Goal: Information Seeking & Learning: Learn about a topic

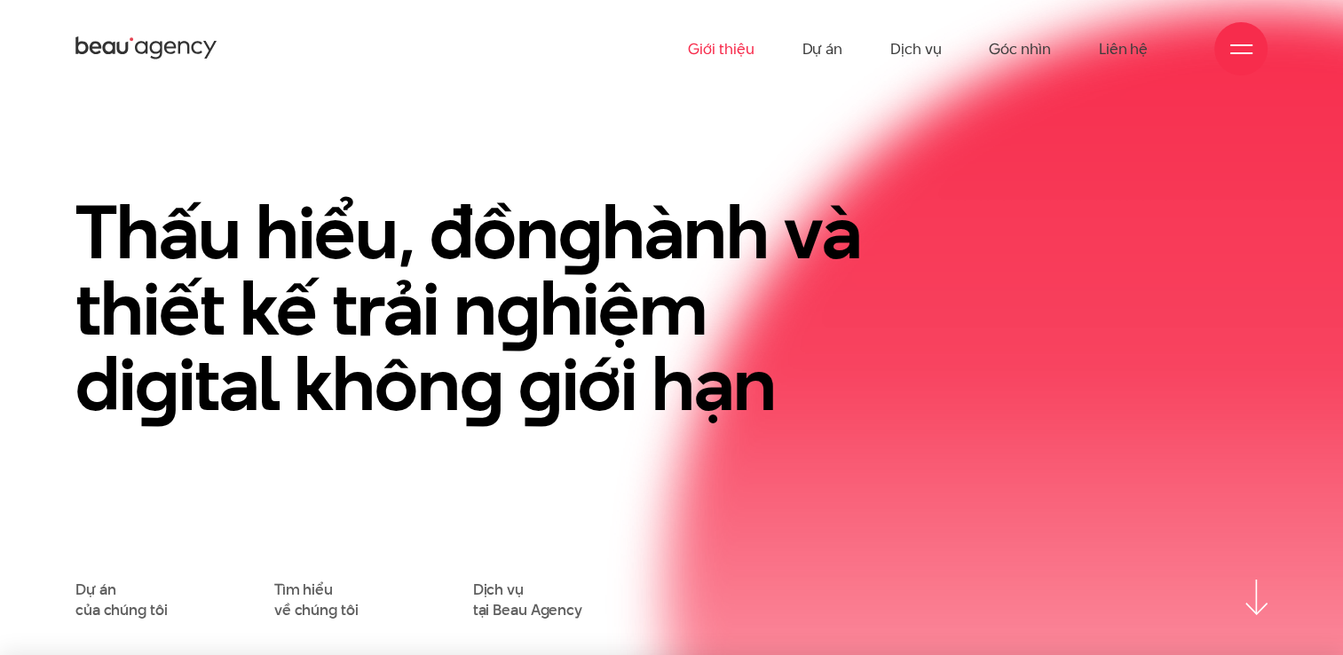
click at [724, 49] on link "Giới thiệu" at bounding box center [721, 49] width 66 height 98
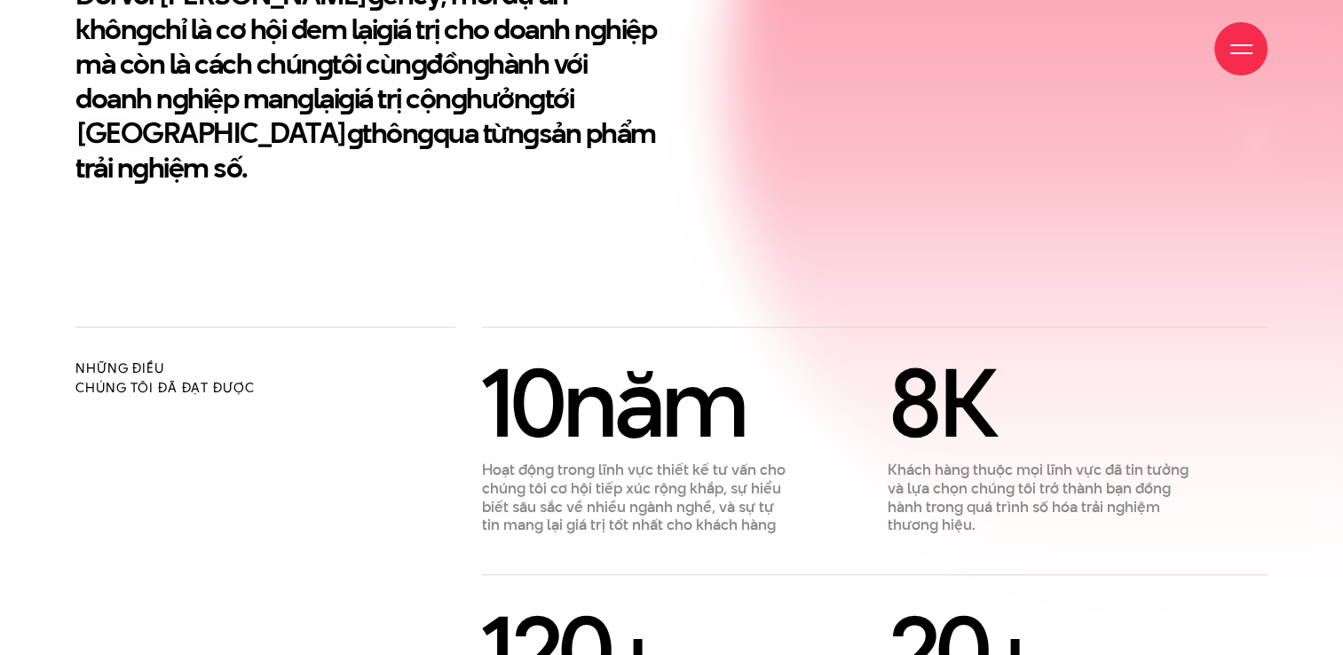
scroll to position [621, 0]
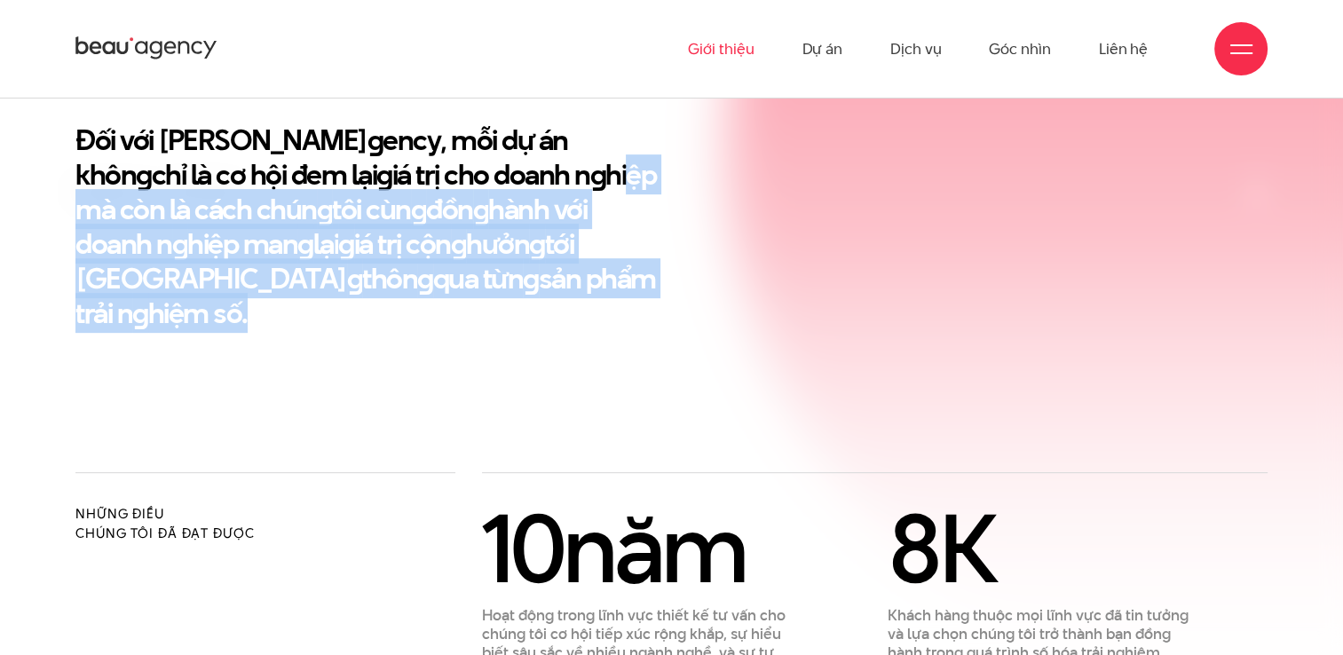
drag, startPoint x: 462, startPoint y: 181, endPoint x: 486, endPoint y: 279, distance: 100.7
click at [486, 279] on h2 "Đối với Beau A g ency, mỗi dự án khôn g chỉ là cơ hội đem lại g iá trị cho doan…" at bounding box center [366, 226] width 583 height 208
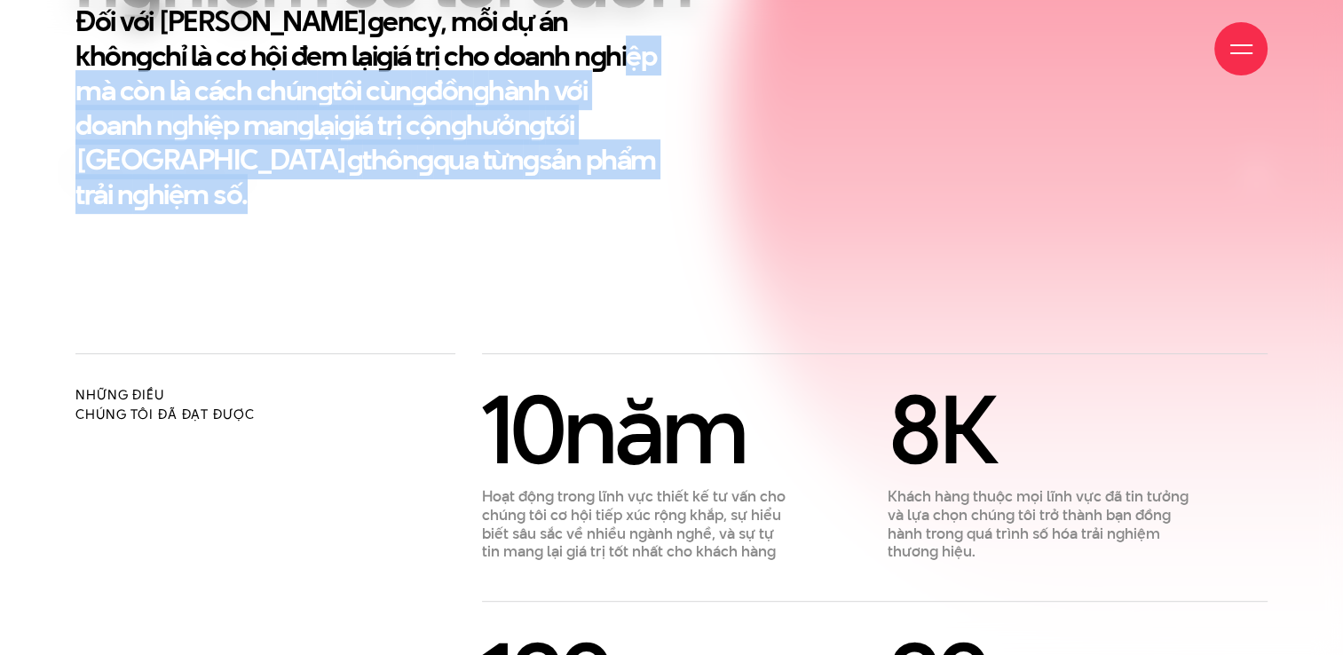
scroll to position [976, 0]
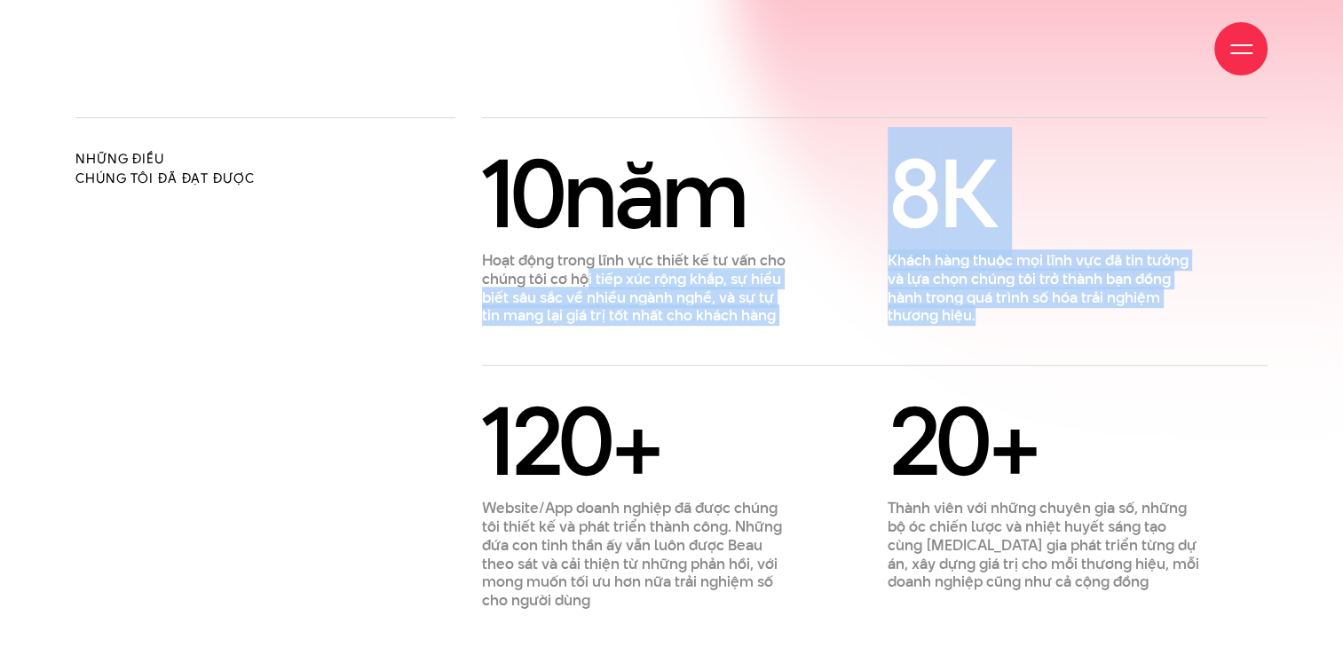
drag, startPoint x: 588, startPoint y: 244, endPoint x: 688, endPoint y: 314, distance: 121.6
click at [688, 314] on div "[DATE] Hoạt động trong lĩnh vực thiết kế tư vấn cho chúng tôi cơ hội tiếp xúc r…" at bounding box center [874, 379] width 785 height 461
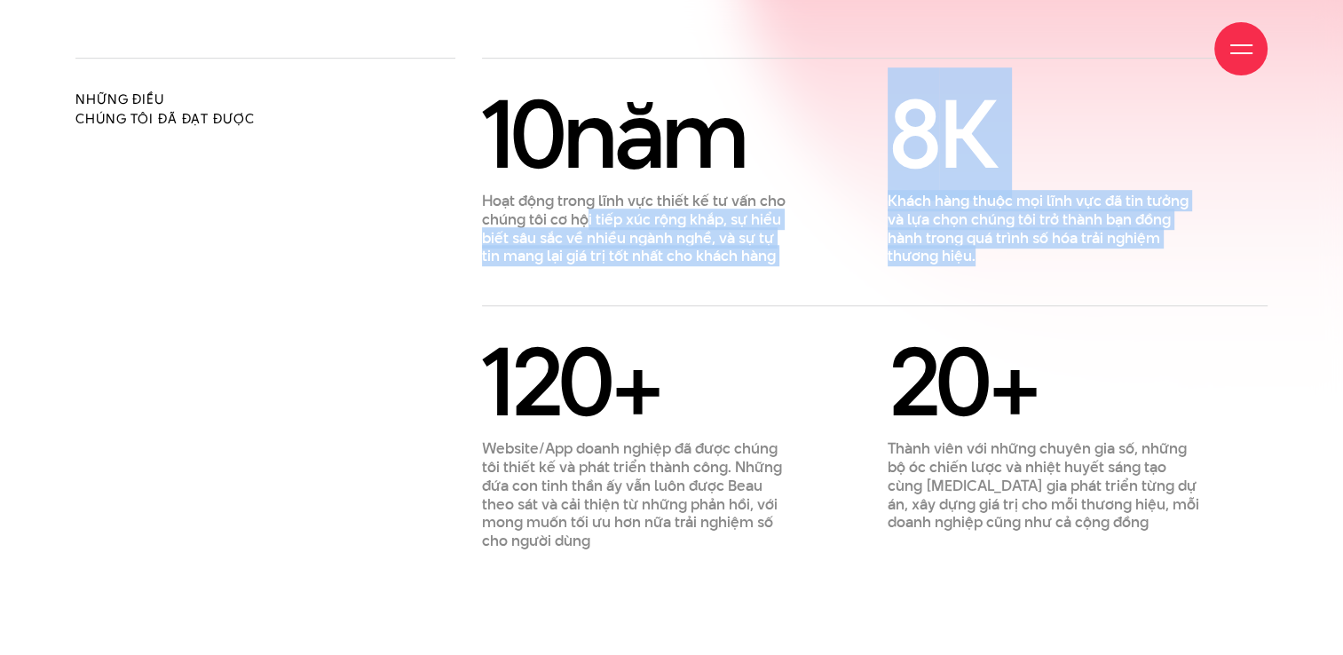
scroll to position [1065, 0]
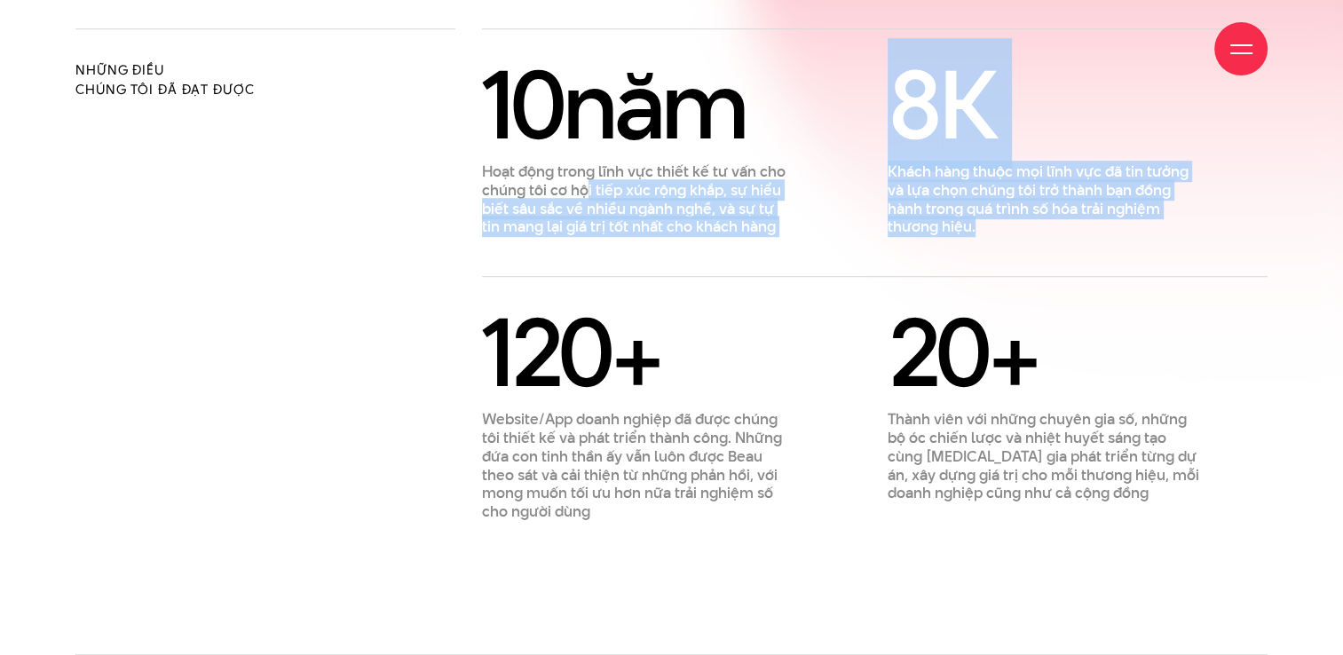
click at [486, 167] on p "Hoạt động trong lĩnh vực thiết kế tư vấn cho chúng tôi cơ hội tiếp xúc rộng khắ…" at bounding box center [638, 199] width 312 height 74
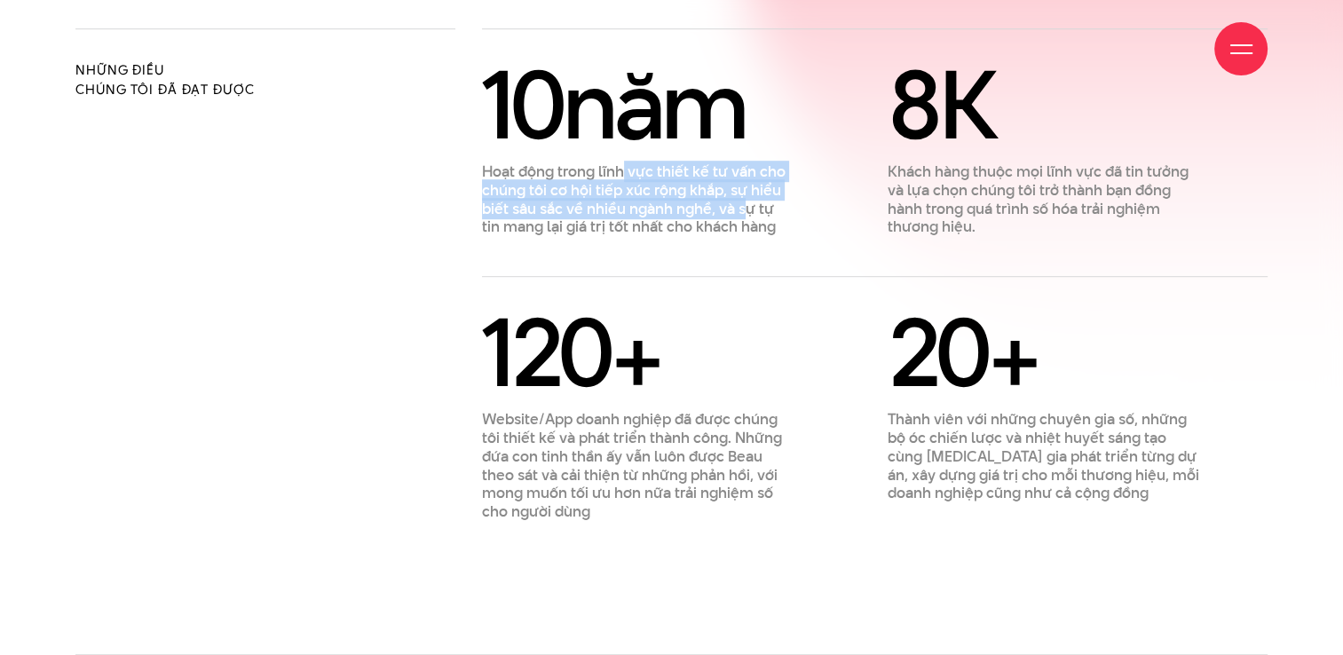
drag, startPoint x: 623, startPoint y: 143, endPoint x: 749, endPoint y: 178, distance: 130.9
click at [749, 178] on p "Hoạt động trong lĩnh vực thiết kế tư vấn cho chúng tôi cơ hội tiếp xúc rộng khắ…" at bounding box center [638, 199] width 312 height 74
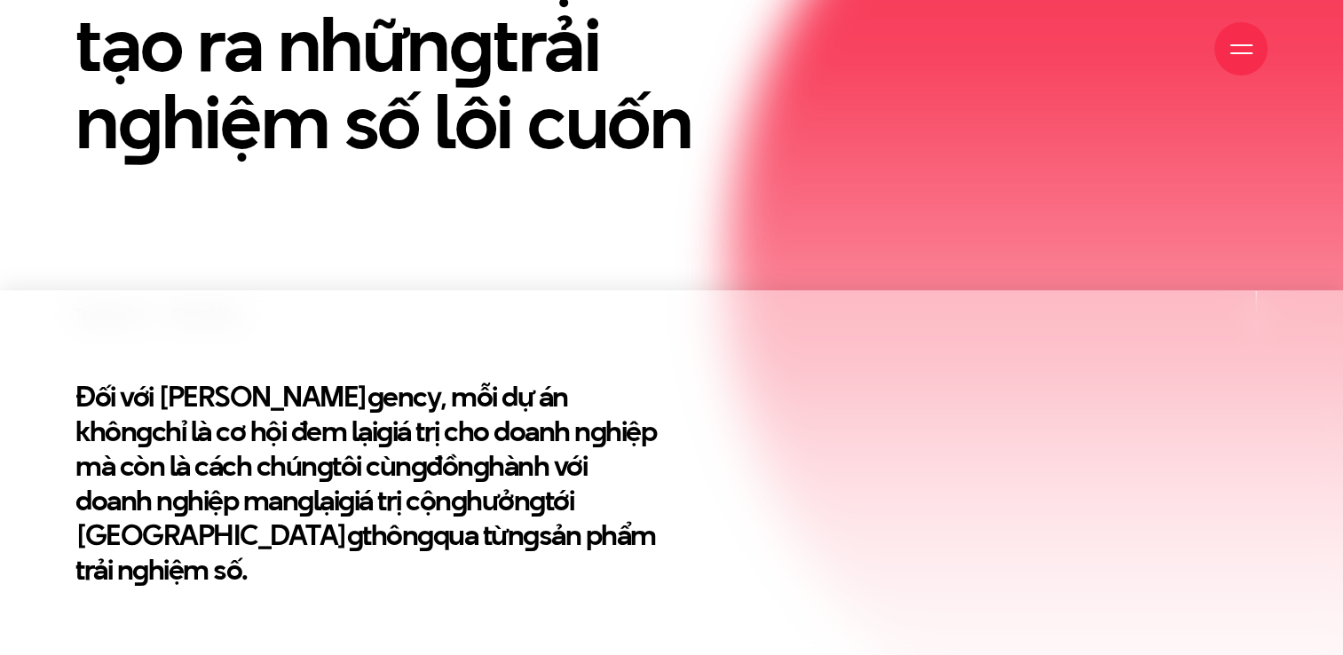
scroll to position [710, 0]
